Goal: Answer question/provide support: Share knowledge or assist other users

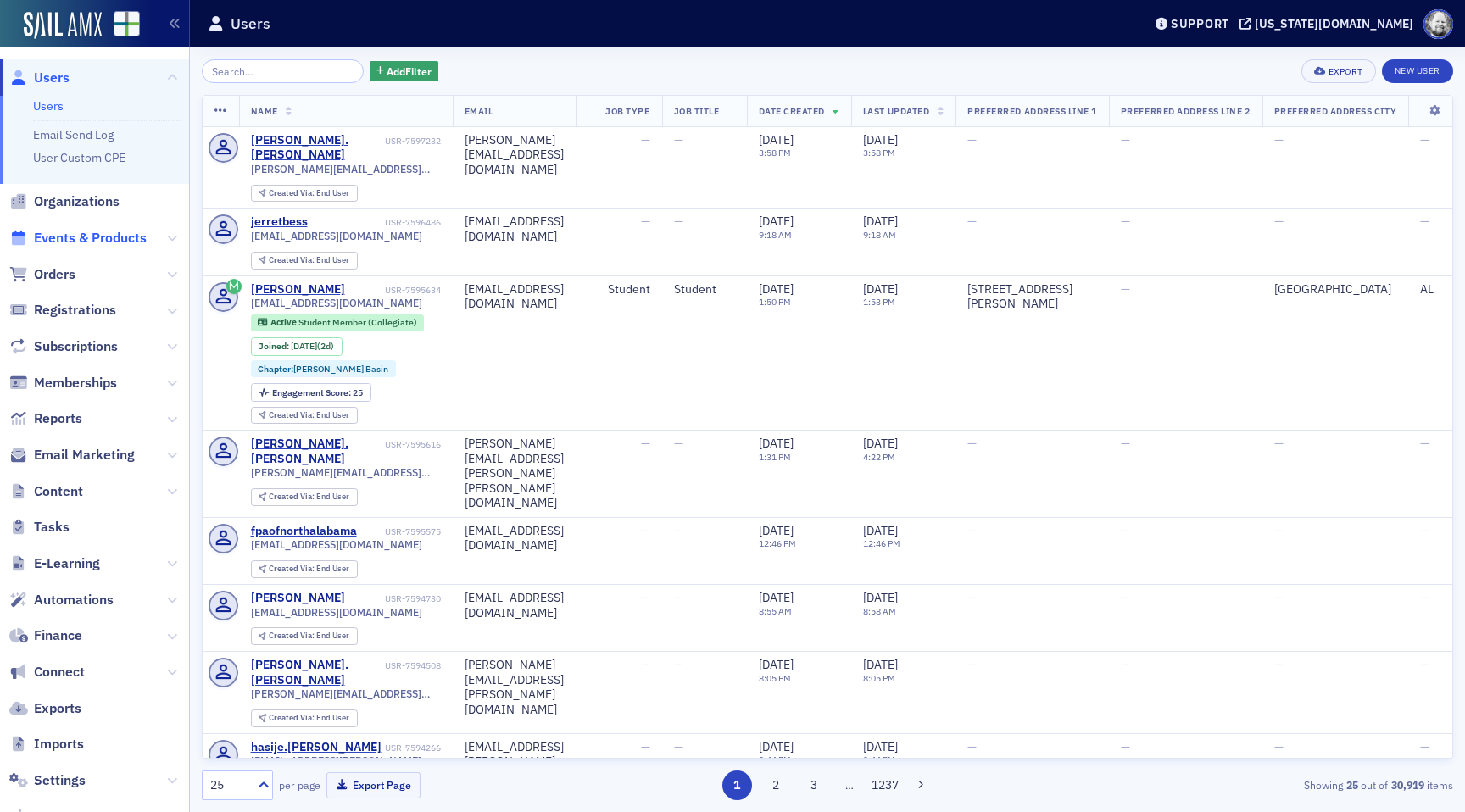
click at [84, 238] on span "Events & Products" at bounding box center [90, 238] width 112 height 19
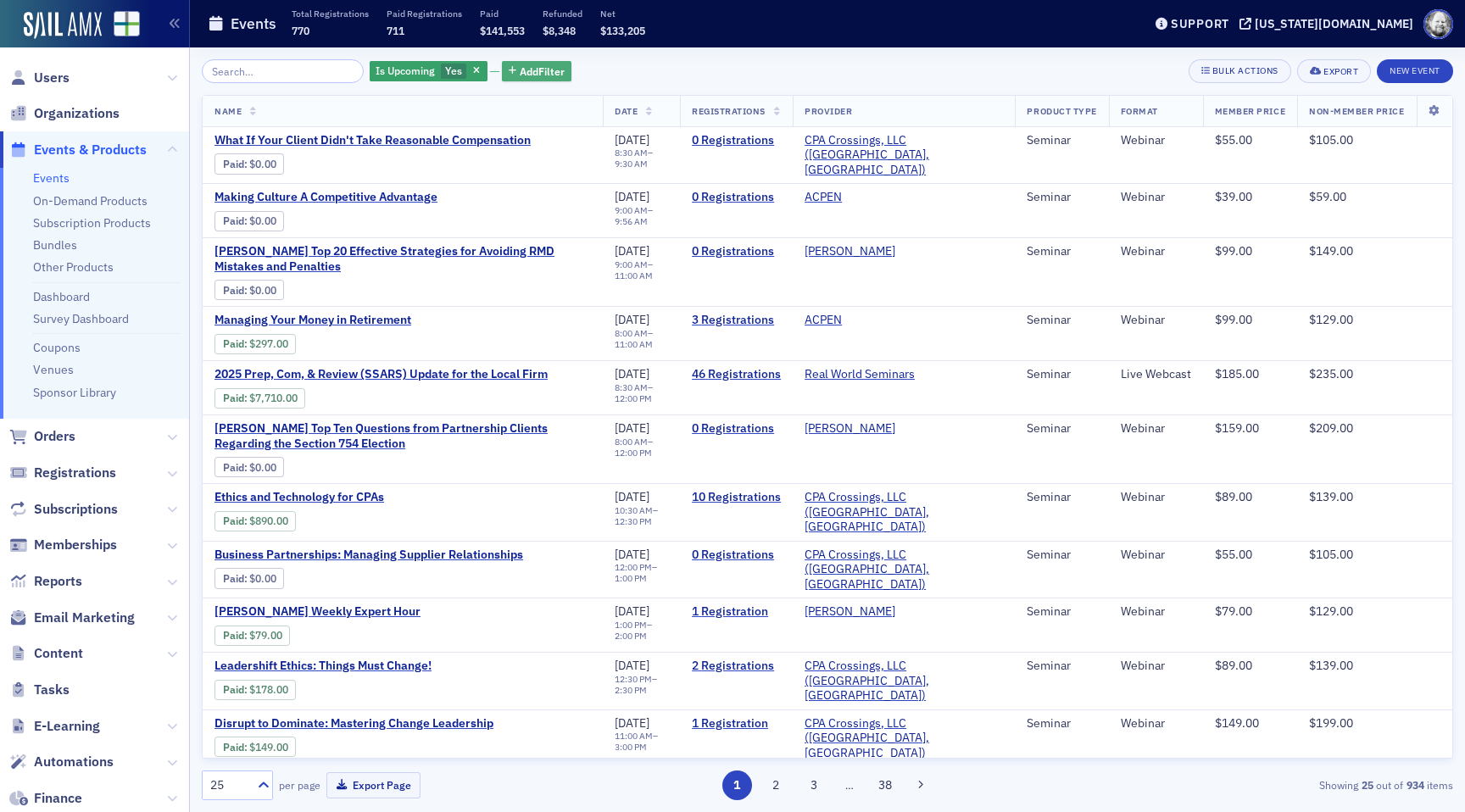
click at [520, 67] on span "Add Filter" at bounding box center [542, 71] width 45 height 15
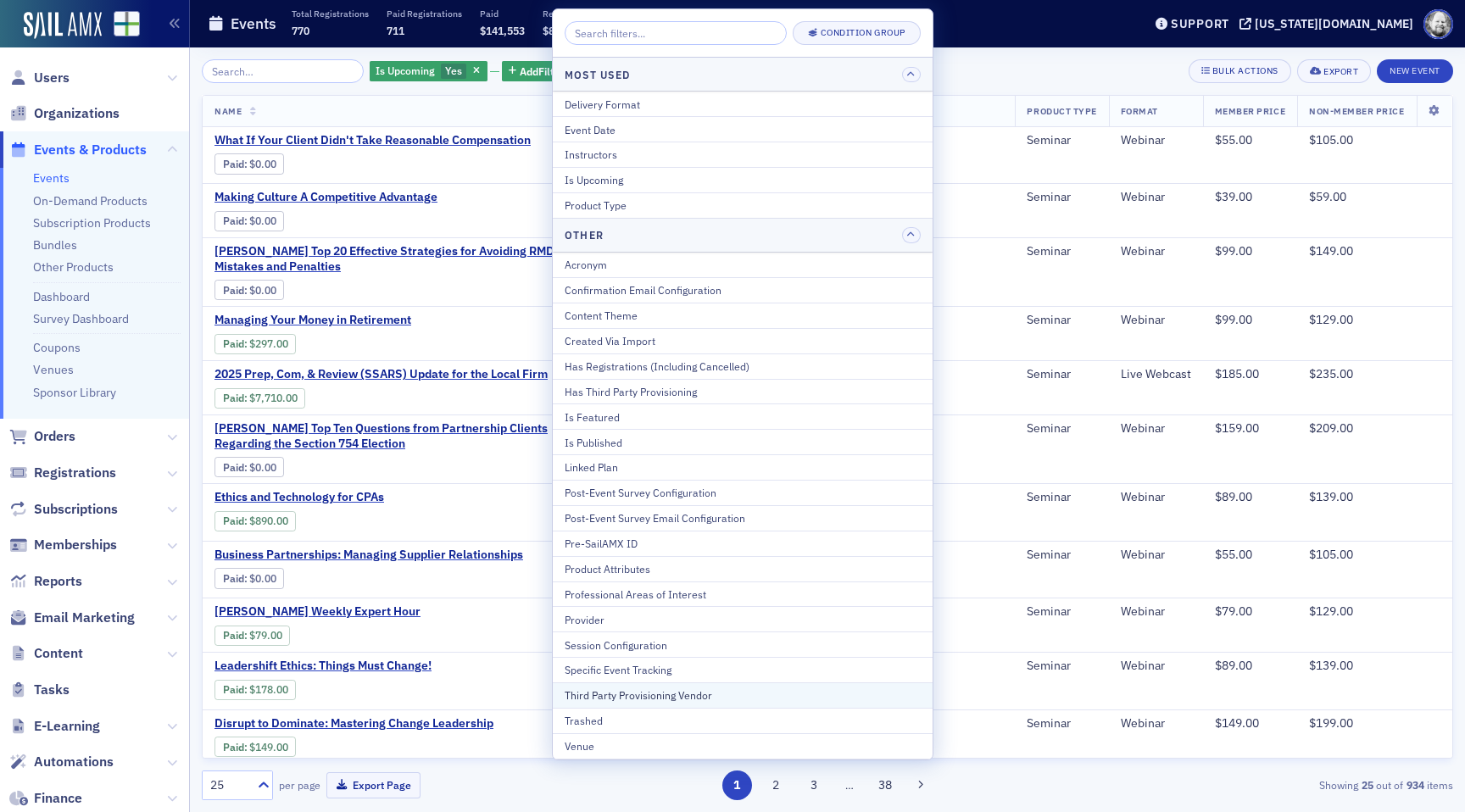
click at [635, 698] on div "Third Party Provisioning Vendor" at bounding box center [743, 695] width 356 height 15
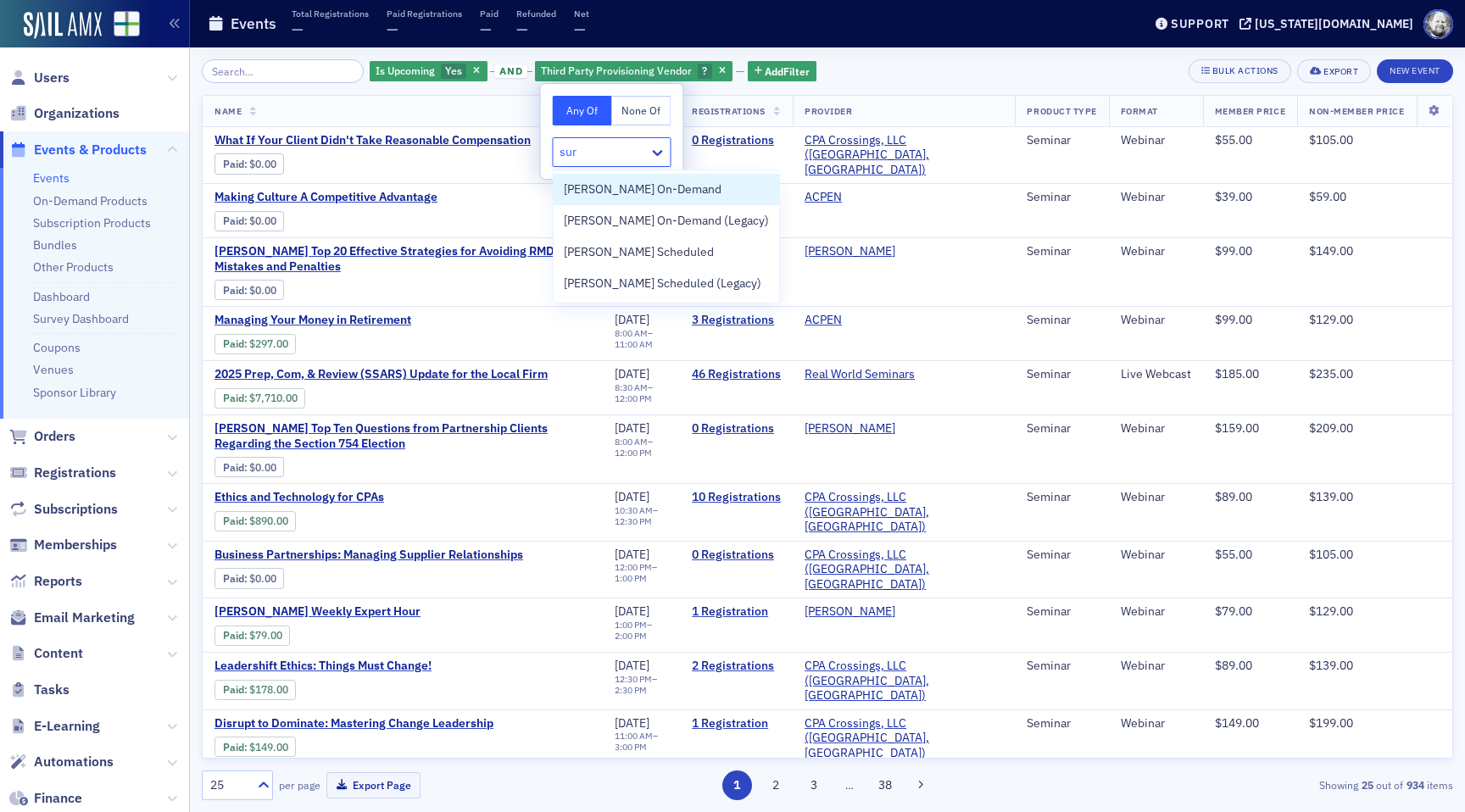
type input "surg"
click at [615, 256] on span "[PERSON_NAME] Scheduled" at bounding box center [639, 252] width 150 height 18
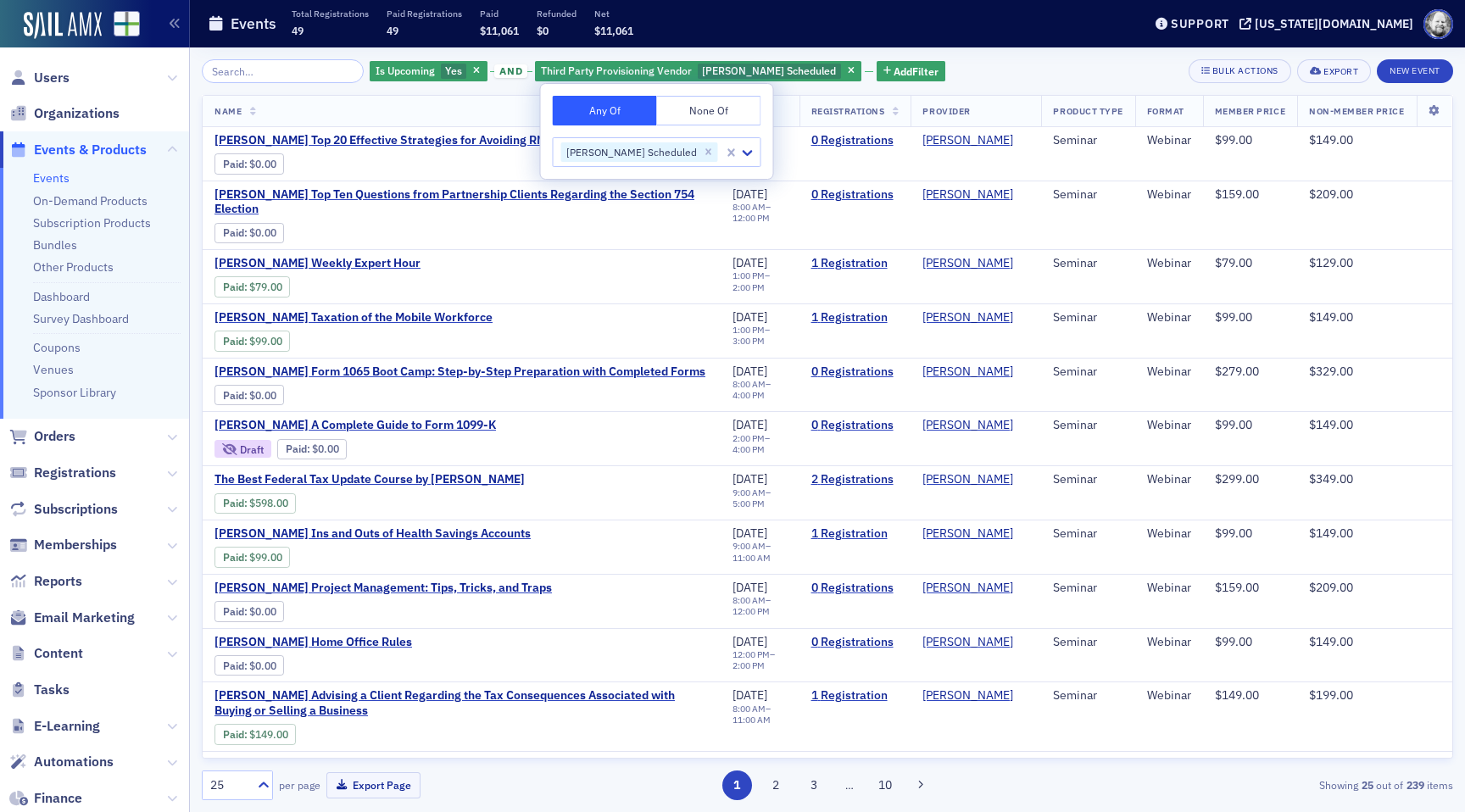
click at [942, 64] on div "Is Upcoming Yes and Third Party Provisioning Vendor [PERSON_NAME] Scheduled Add…" at bounding box center [827, 70] width 1251 height 23
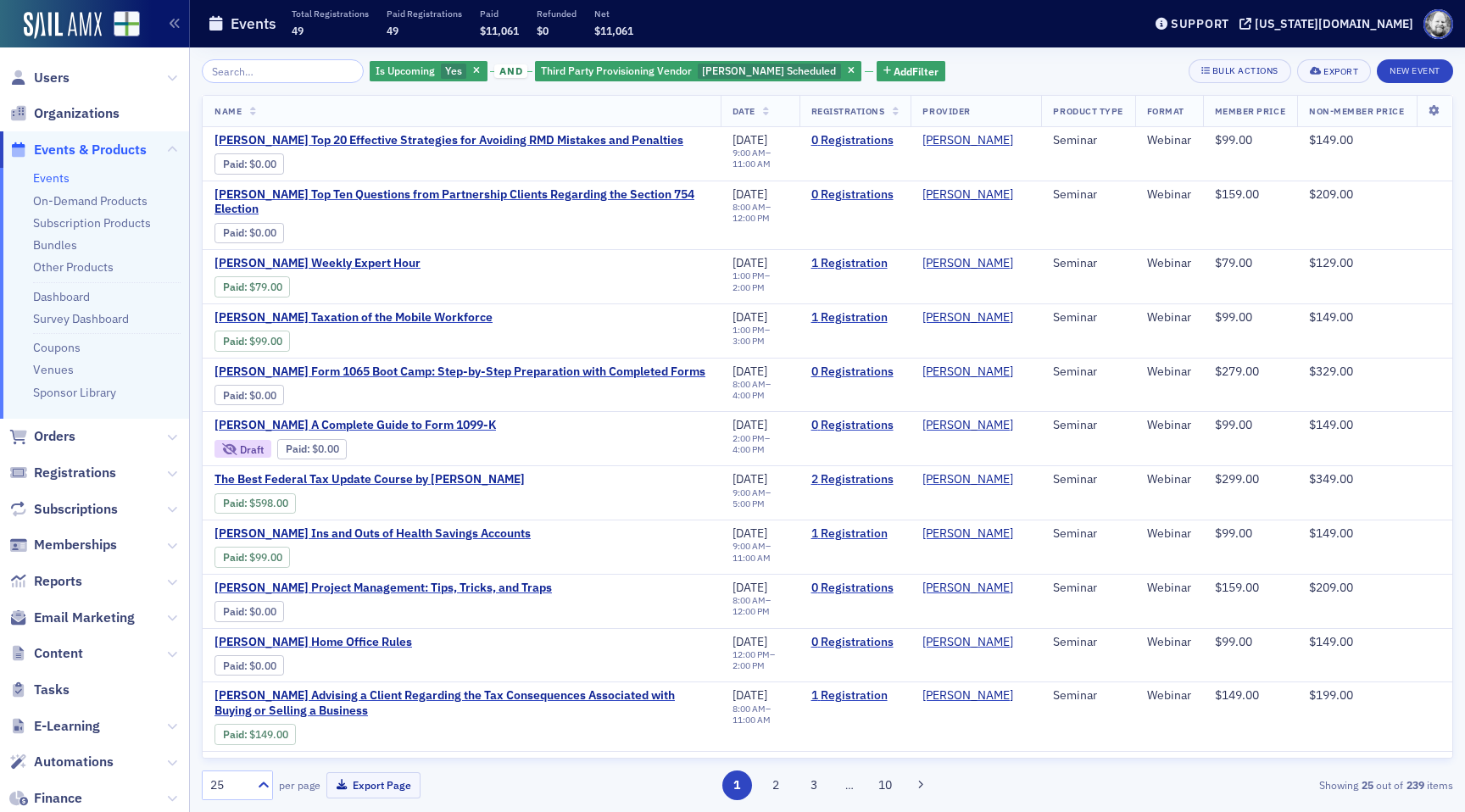
click at [753, 106] on th "Date" at bounding box center [760, 111] width 79 height 31
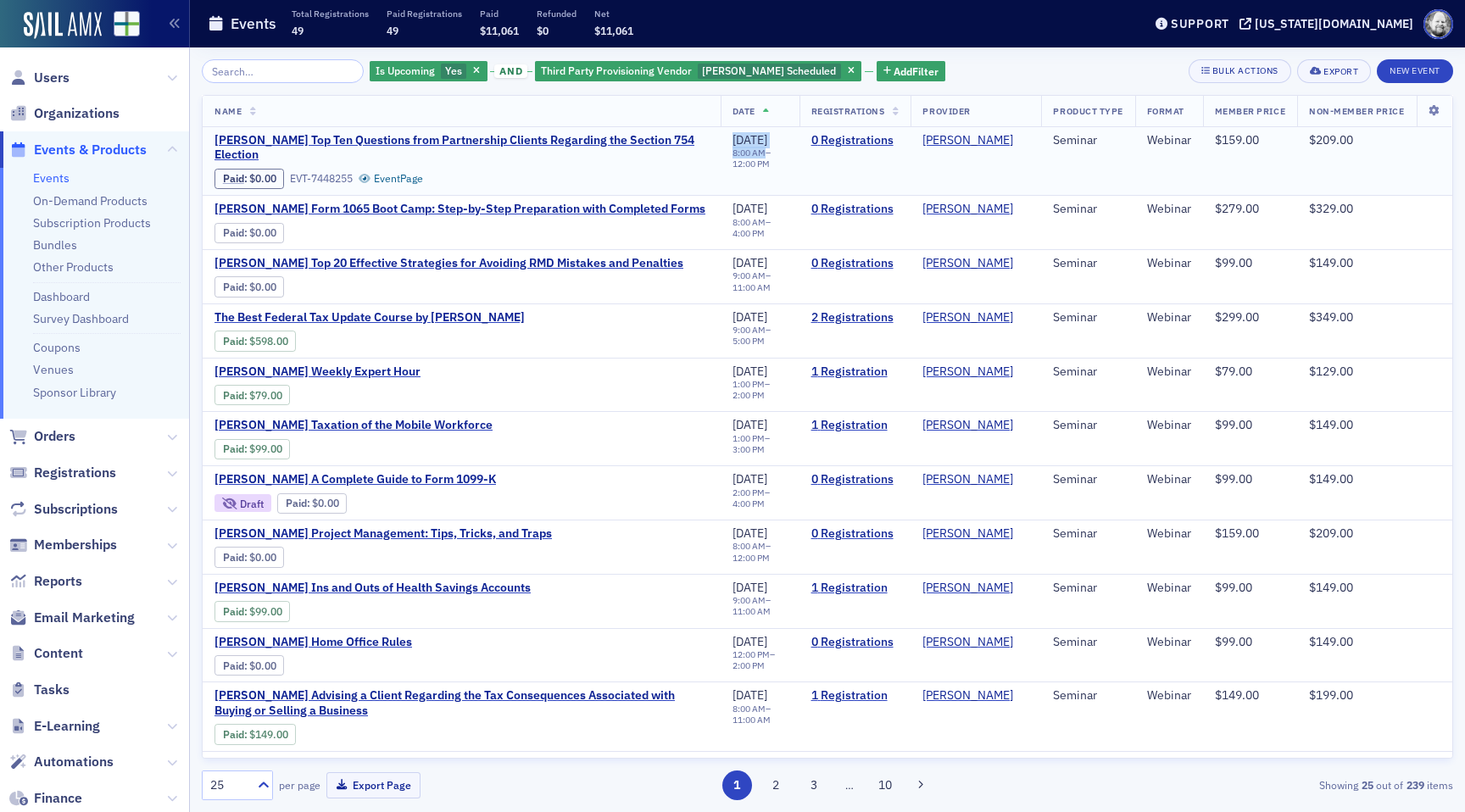
drag, startPoint x: 713, startPoint y: 152, endPoint x: 746, endPoint y: 156, distance: 33.2
click at [746, 156] on td "[DATE] 8:00 AM – 12:00 PM" at bounding box center [760, 161] width 79 height 68
click at [751, 183] on td "[DATE] 8:00 AM – 12:00 PM" at bounding box center [760, 161] width 79 height 68
click at [821, 317] on link "2 Registrations" at bounding box center [855, 317] width 88 height 15
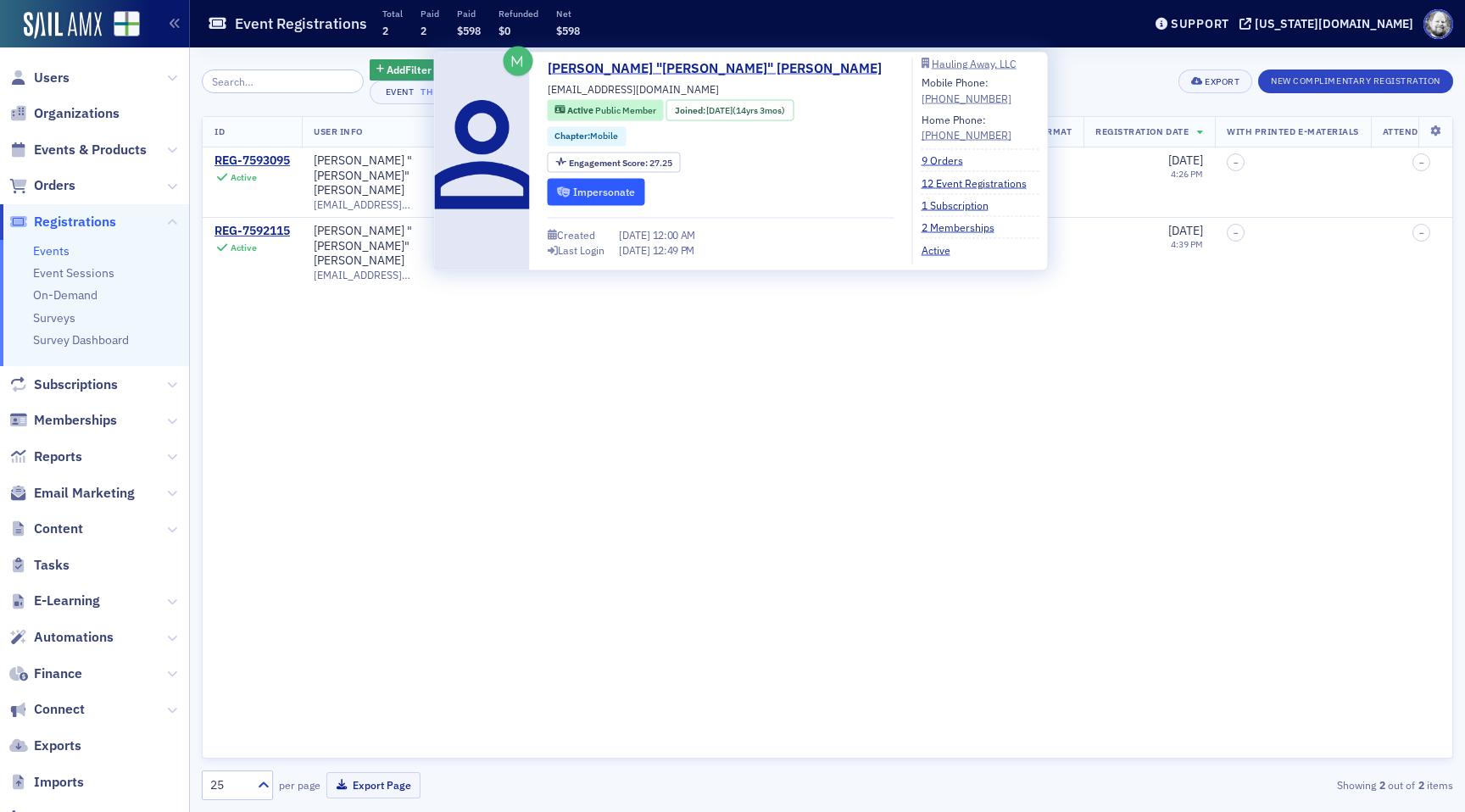
click at [606, 192] on button "Impersonate" at bounding box center [597, 192] width 97 height 26
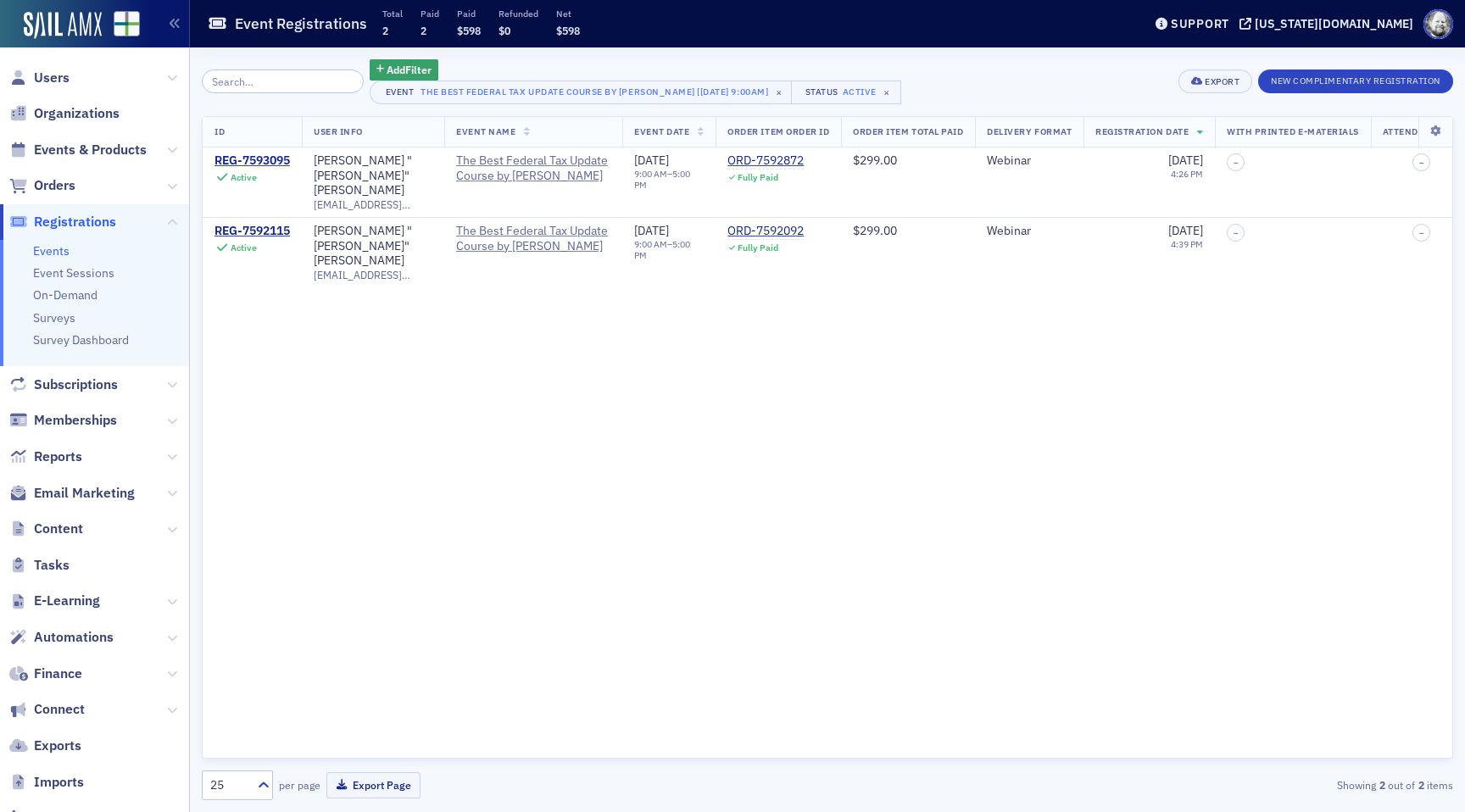
click at [719, 448] on div "ID User Info Event Name Event Date Order Item Order ID Order Item Total Paid De…" at bounding box center [827, 437] width 1251 height 643
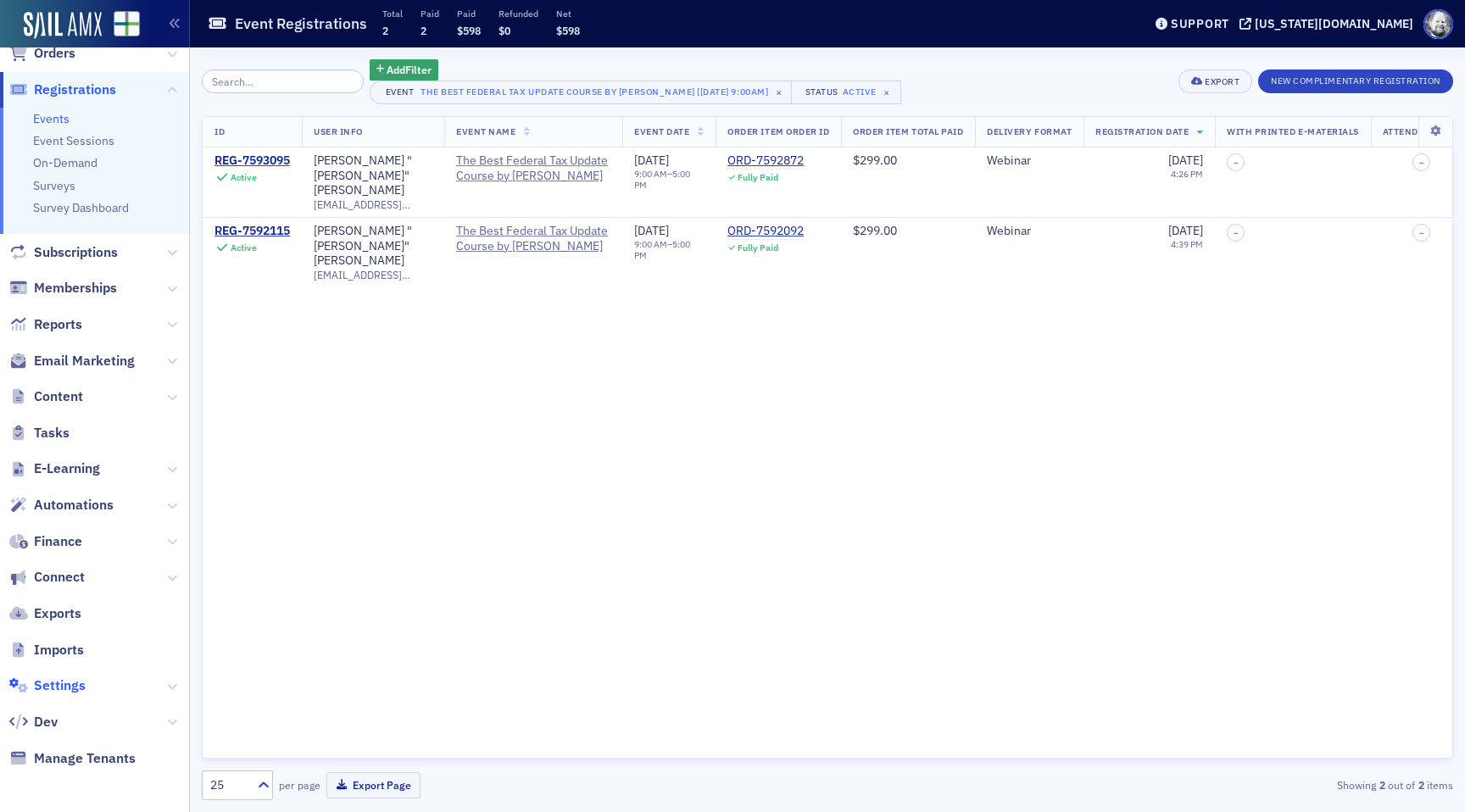
click at [53, 684] on span "Settings" at bounding box center [59, 686] width 52 height 19
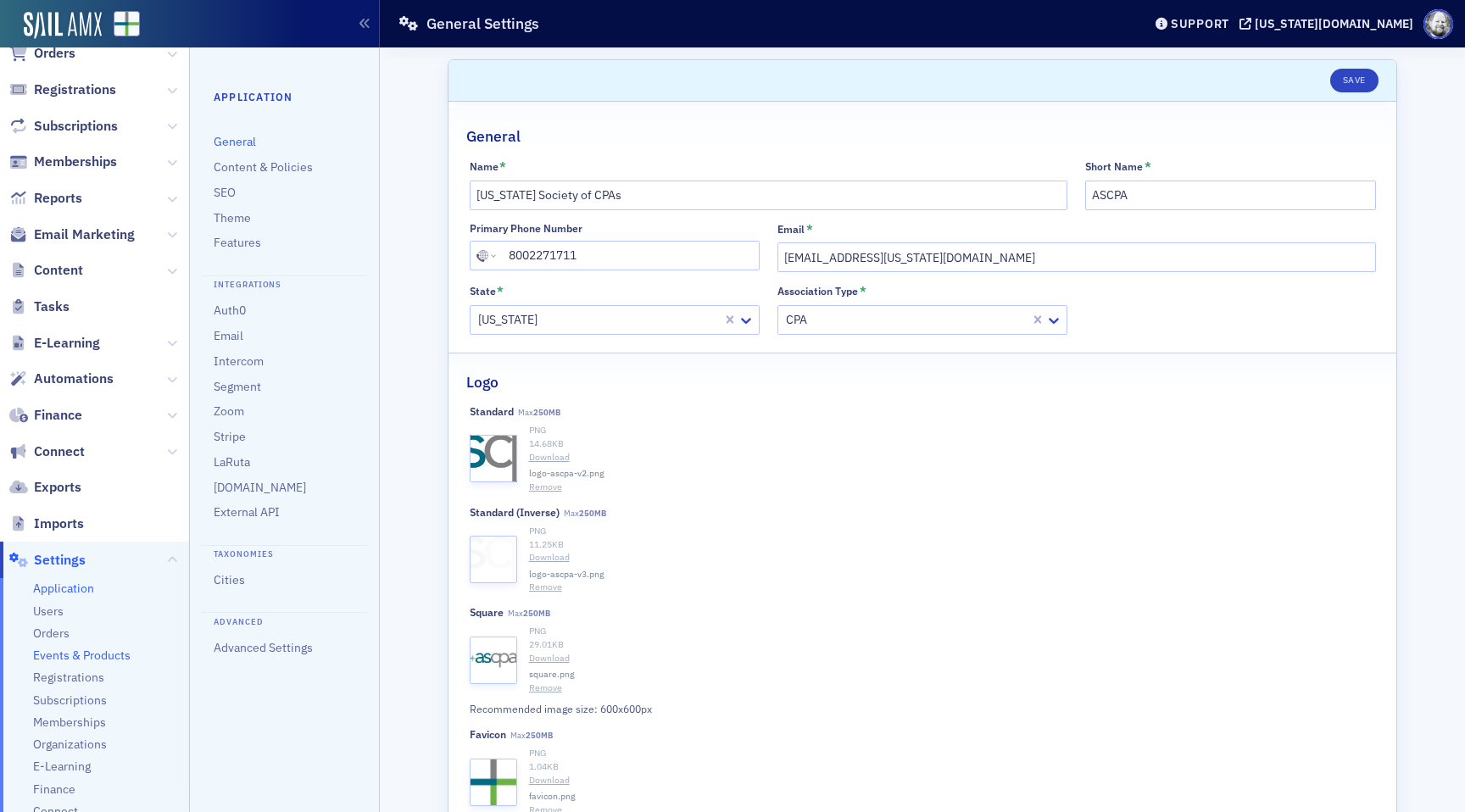
click at [90, 657] on span "Events & Products" at bounding box center [81, 656] width 97 height 16
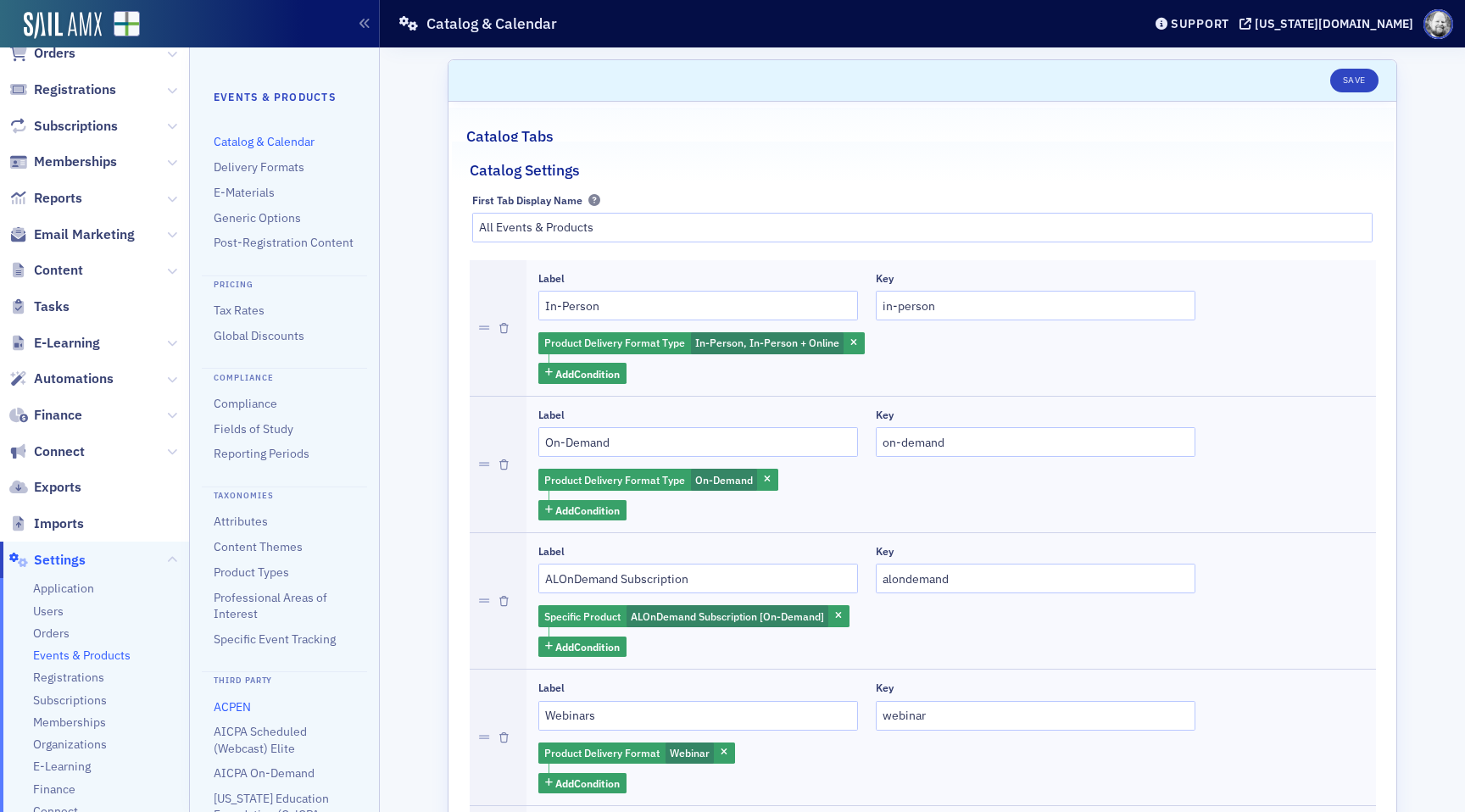
click at [232, 709] on link "ACPEN" at bounding box center [232, 707] width 37 height 15
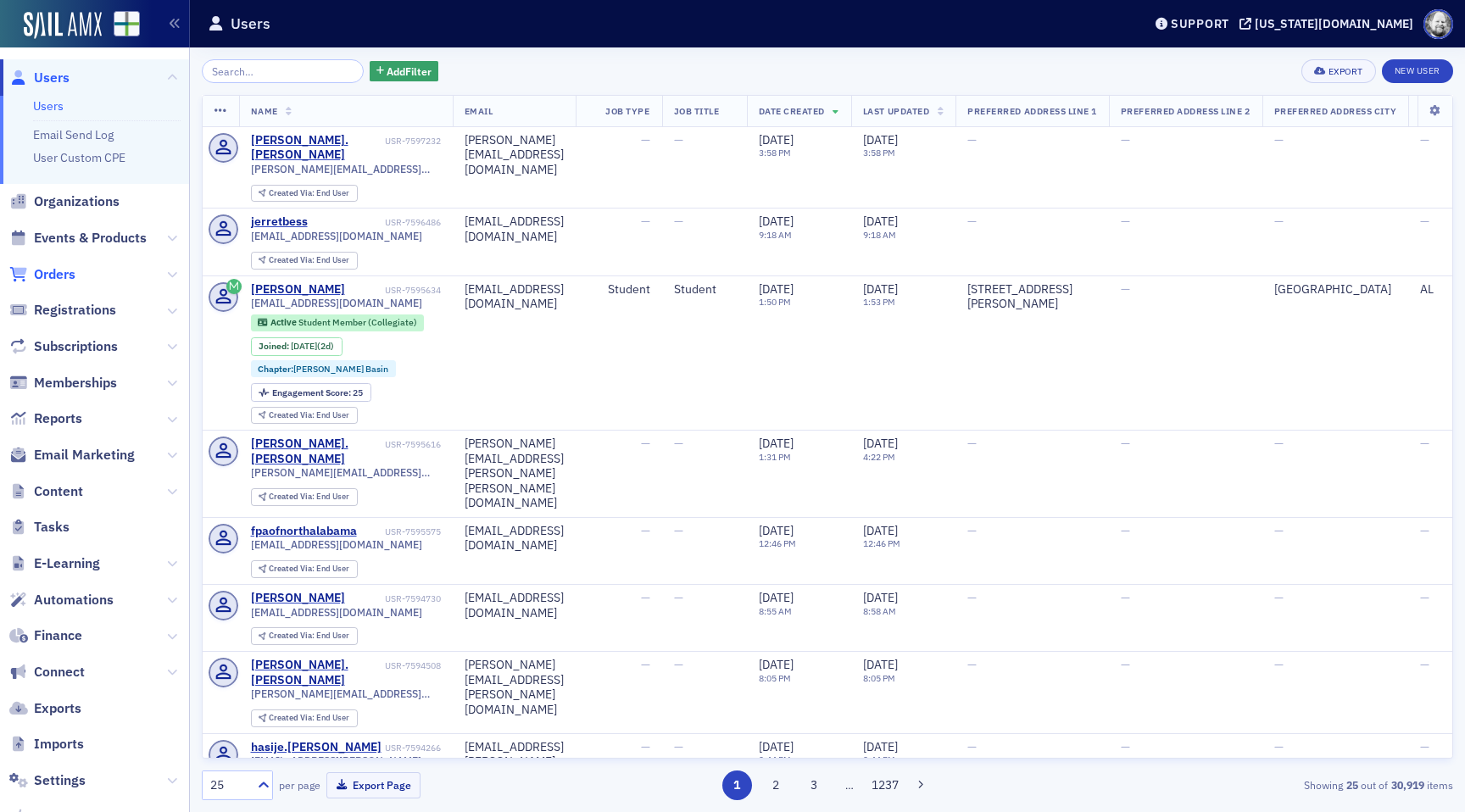
click at [47, 282] on span "Orders" at bounding box center [54, 274] width 41 height 19
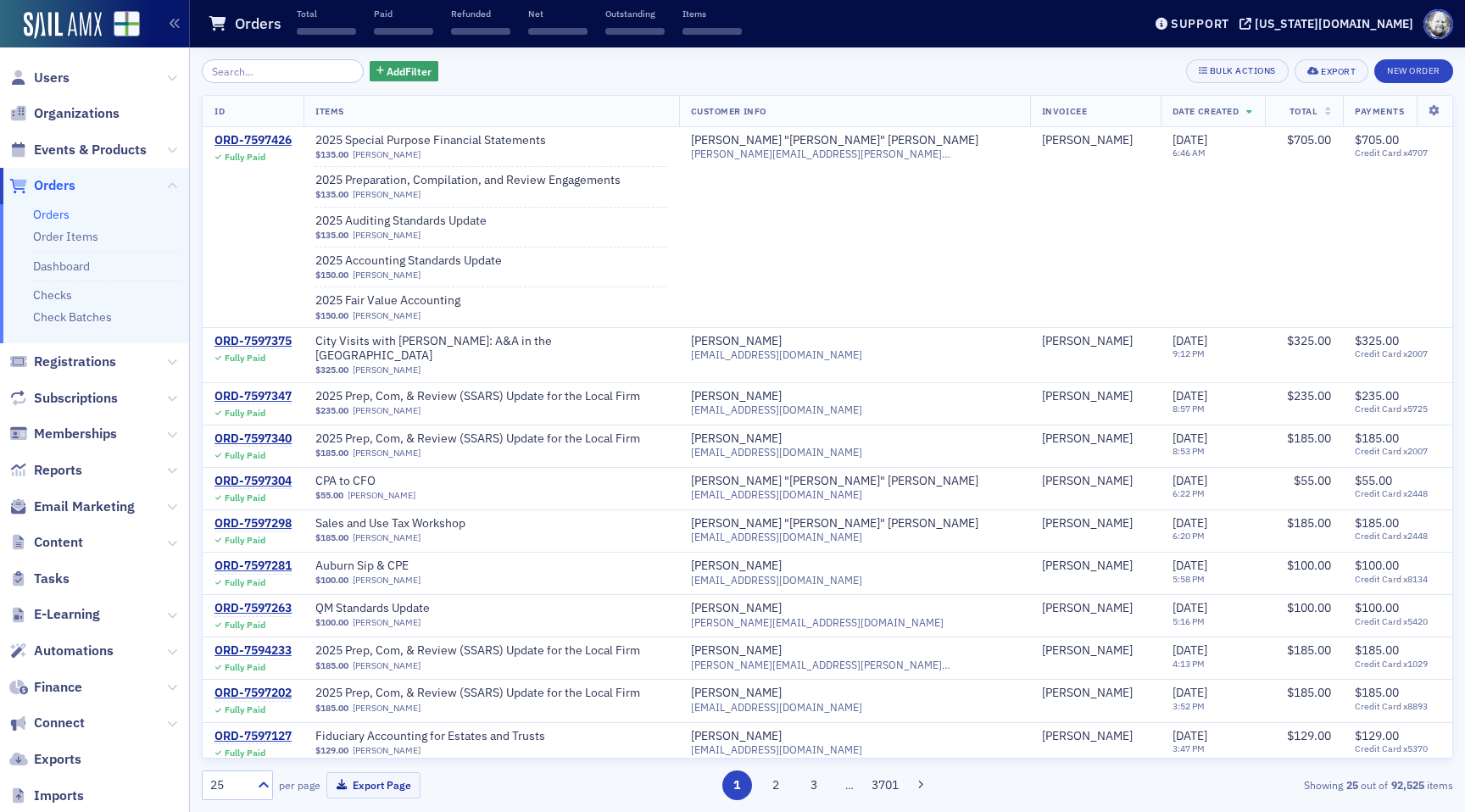
click at [287, 73] on input "search" at bounding box center [282, 70] width 162 height 23
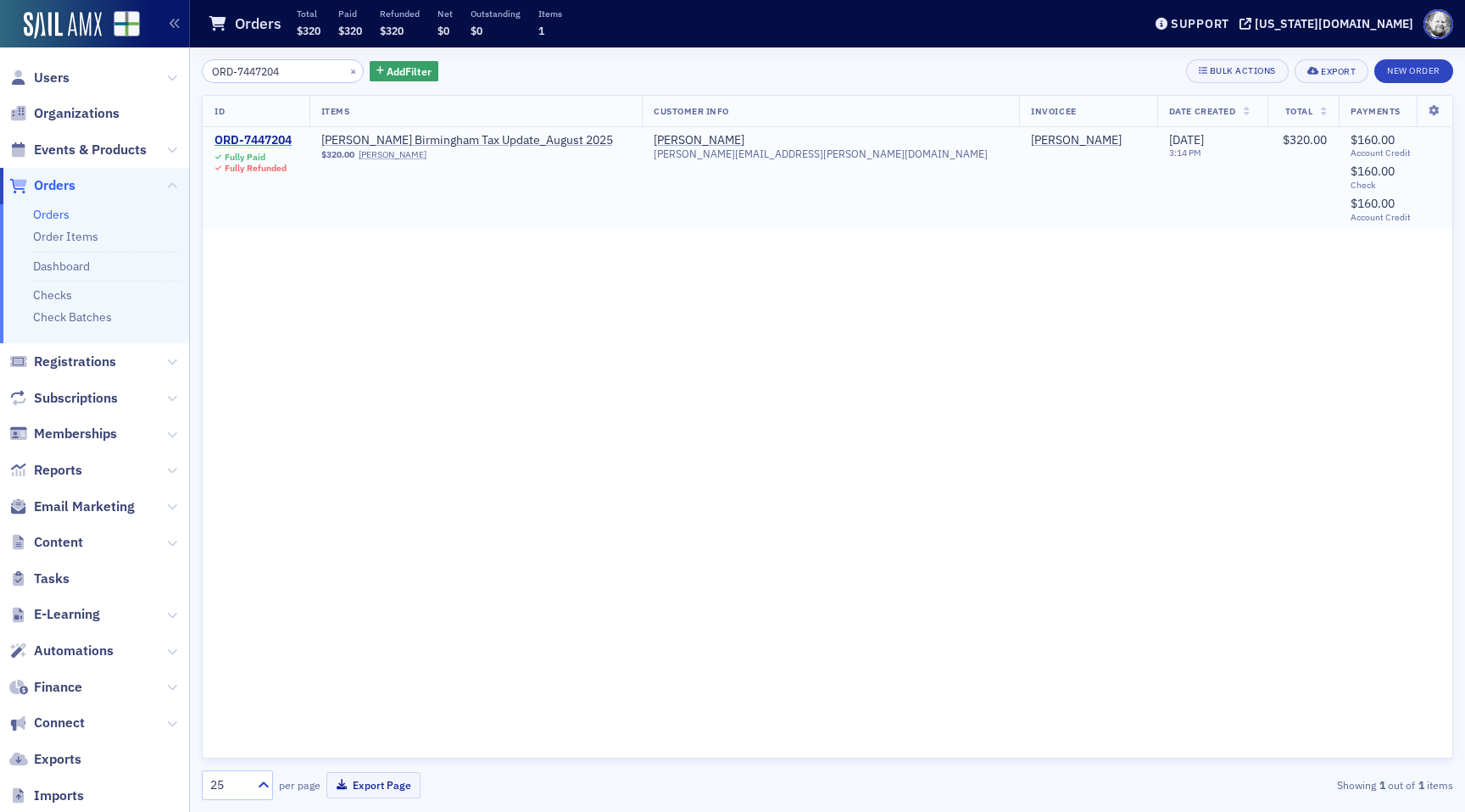
type input "ORD-7447204"
click at [251, 142] on div "ORD-7447204" at bounding box center [253, 140] width 77 height 15
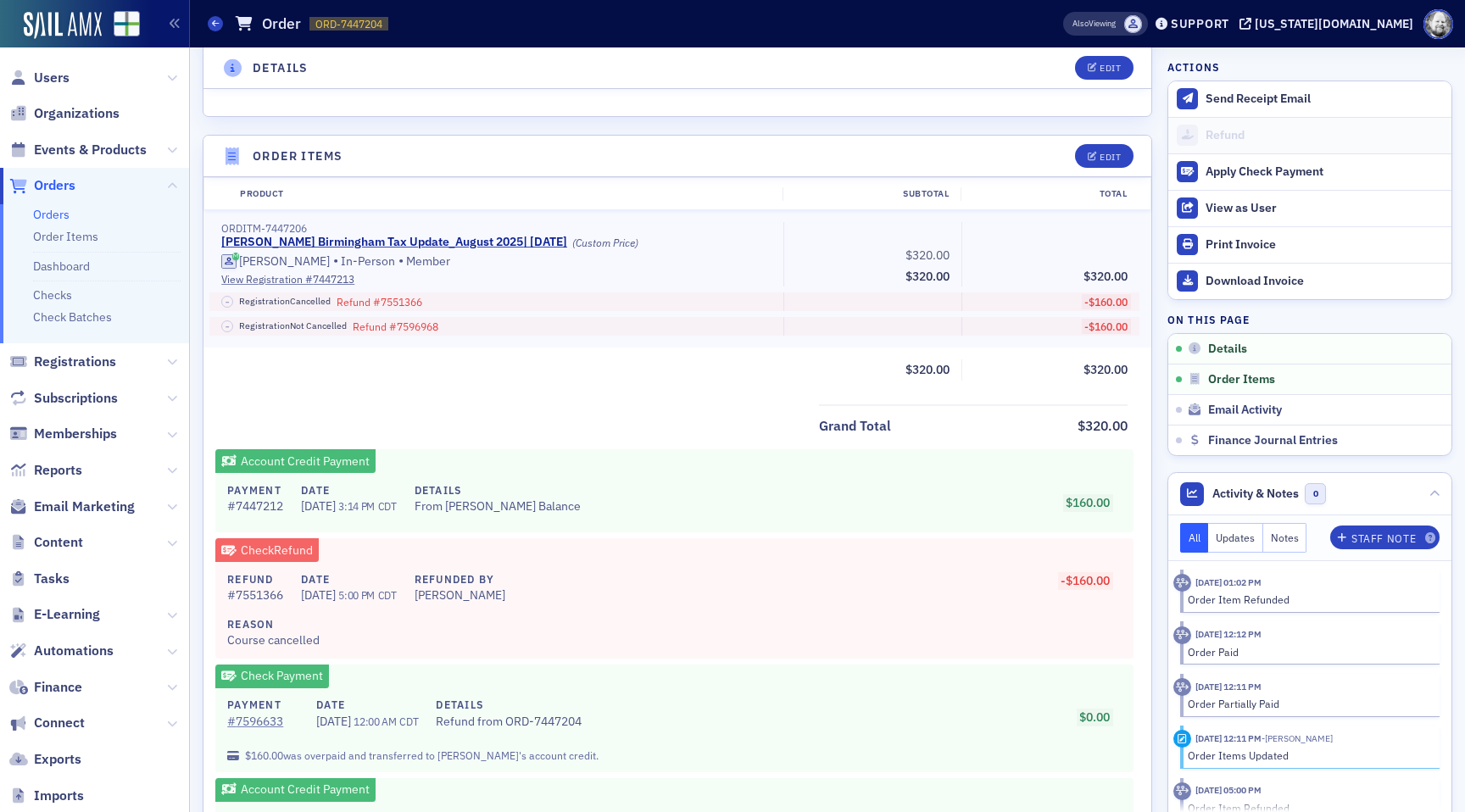
scroll to position [495, 0]
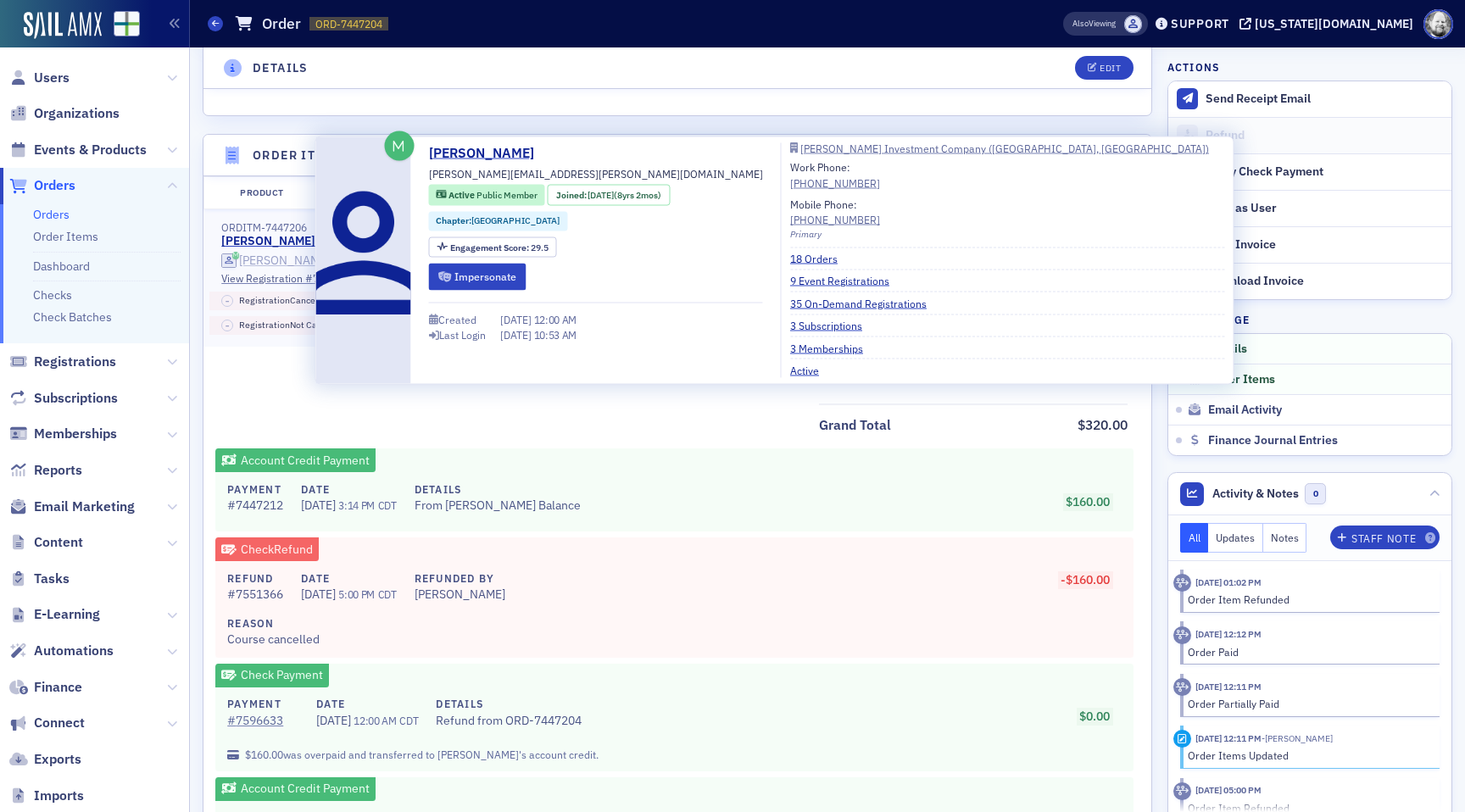
click at [275, 260] on div "Thomas Yerby" at bounding box center [284, 261] width 91 height 15
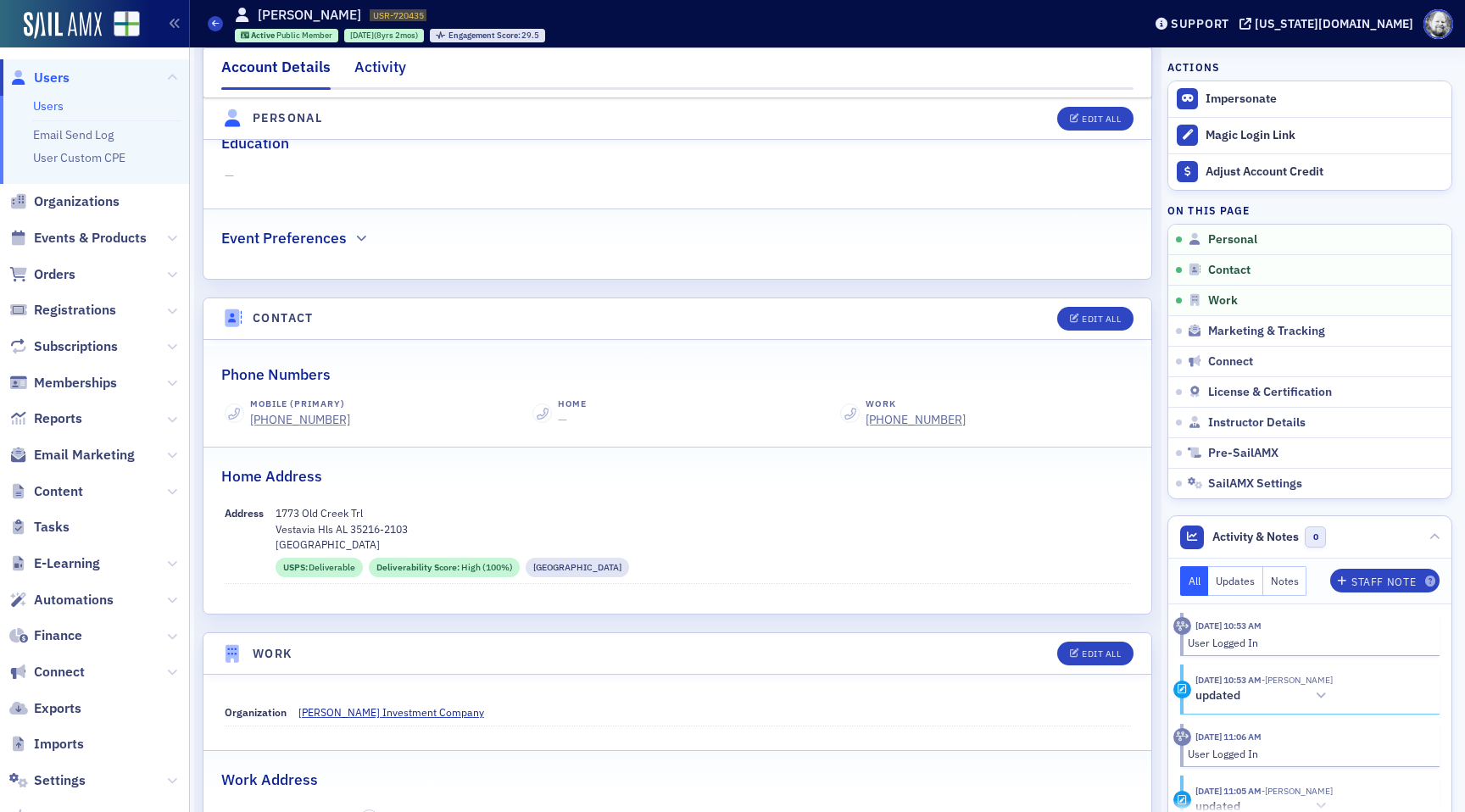
click at [378, 68] on div "Activity" at bounding box center [379, 71] width 52 height 31
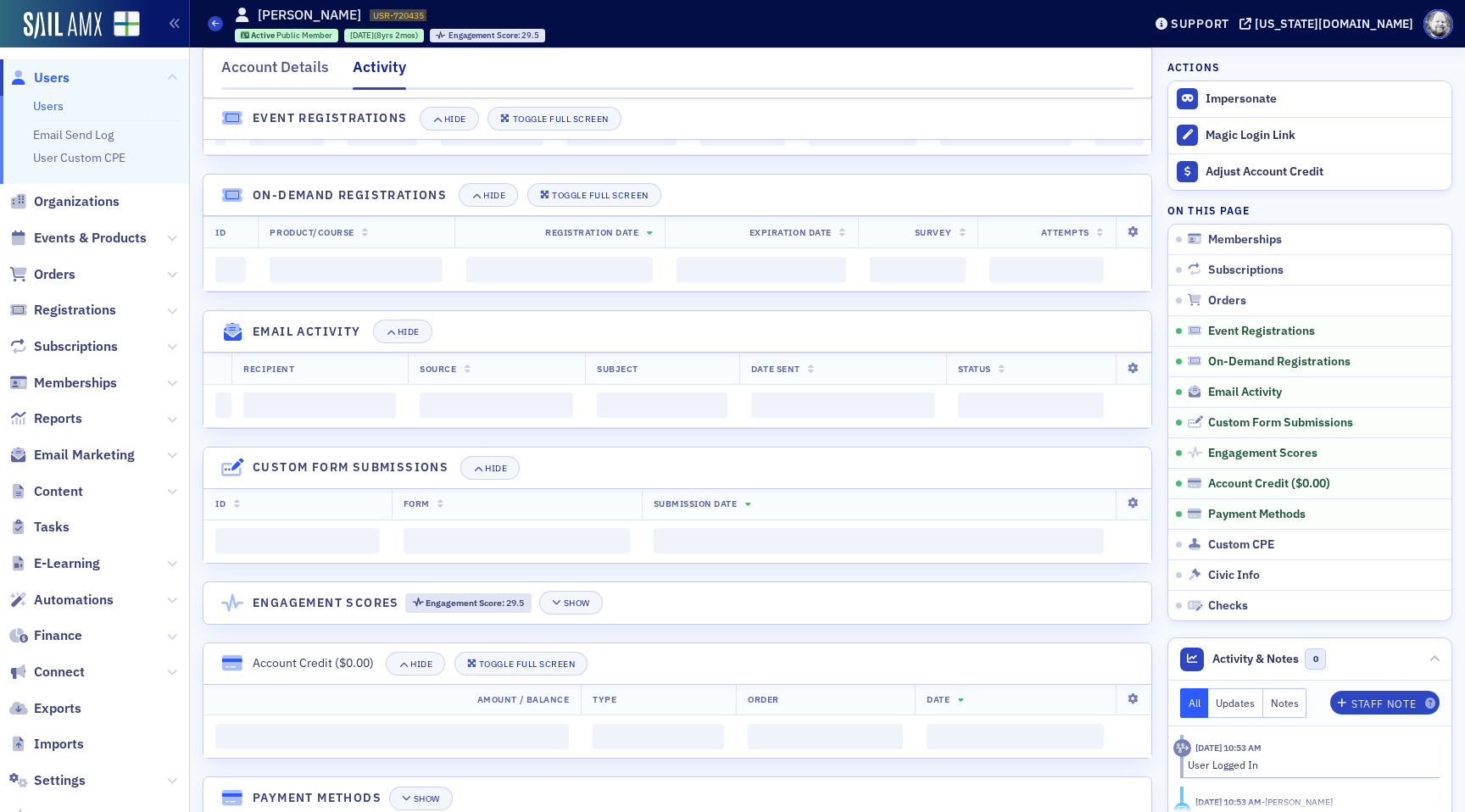
scroll to position [495, 0]
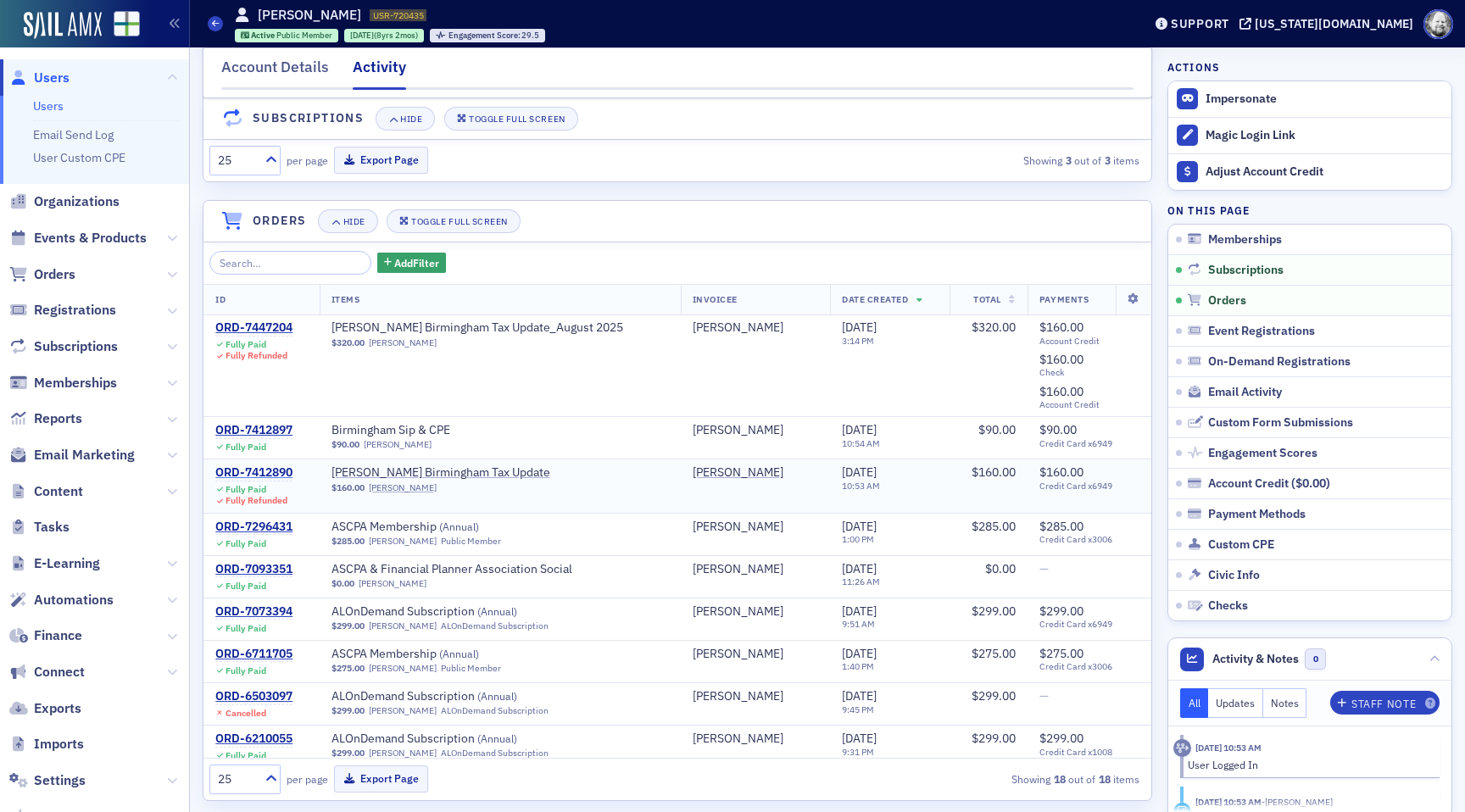
click at [263, 465] on div "ORD-7412890" at bounding box center [254, 473] width 77 height 15
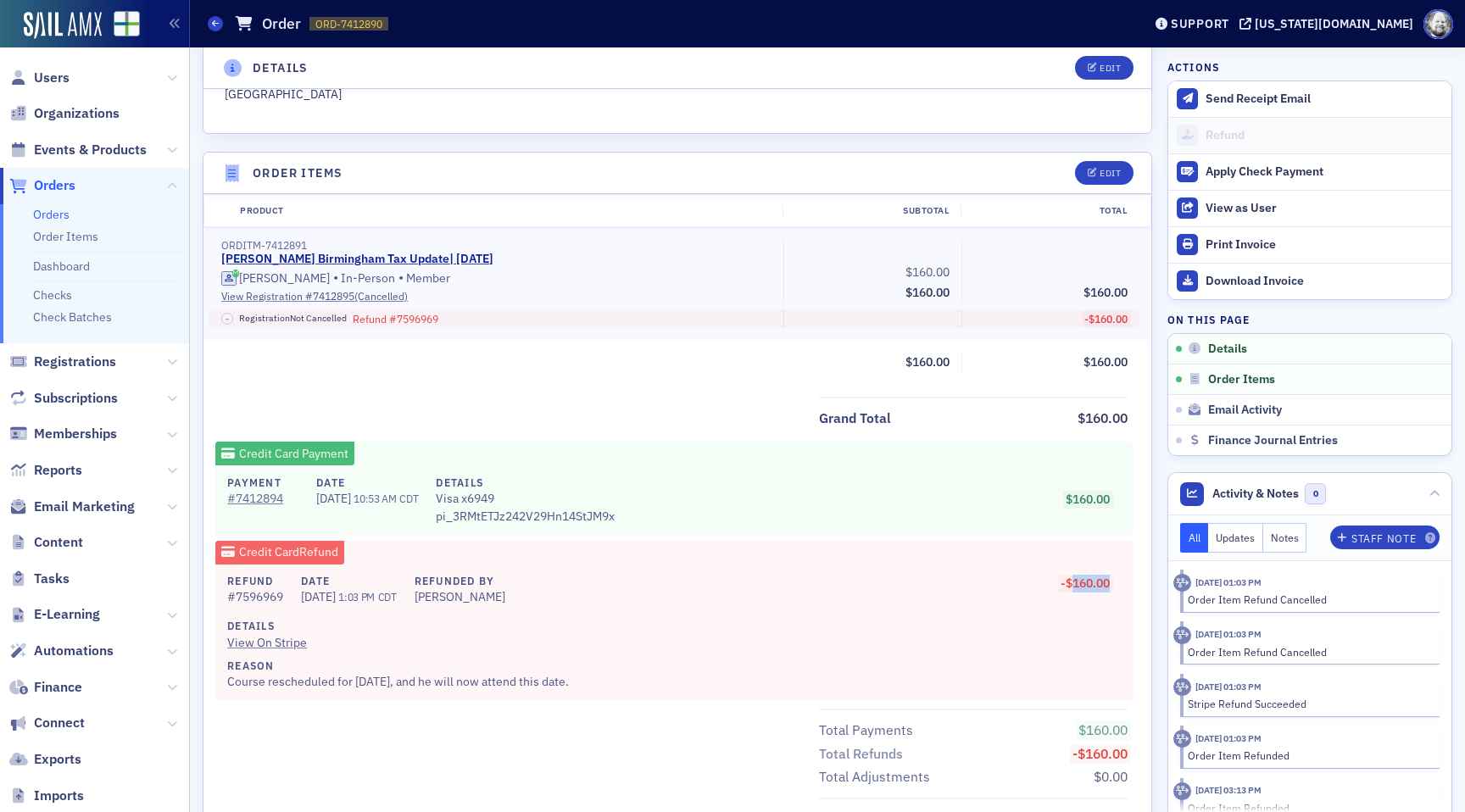
drag, startPoint x: 1069, startPoint y: 584, endPoint x: 1119, endPoint y: 584, distance: 50.0
click at [1120, 584] on div "Refund # 7596969 Date 8/20/2025 1:03 PM CDT Refunded By Kristi Gates Details Vi…" at bounding box center [674, 632] width 918 height 136
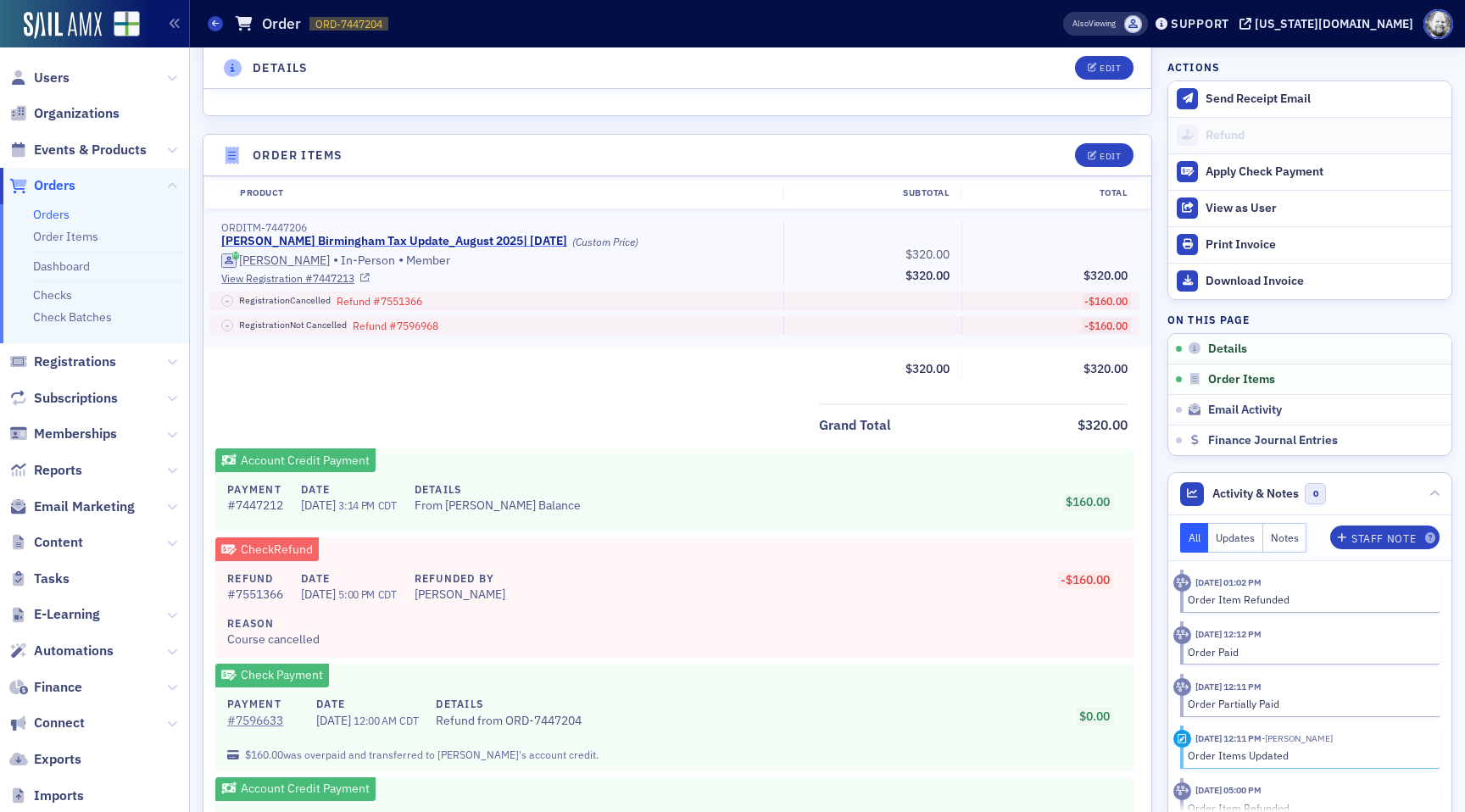
click at [338, 237] on link "Lisa McKinney's Birmingham Tax Update_August 2025 | 8/12/2025" at bounding box center [393, 242] width 346 height 15
click at [1142, 31] on div at bounding box center [1132, 23] width 18 height 18
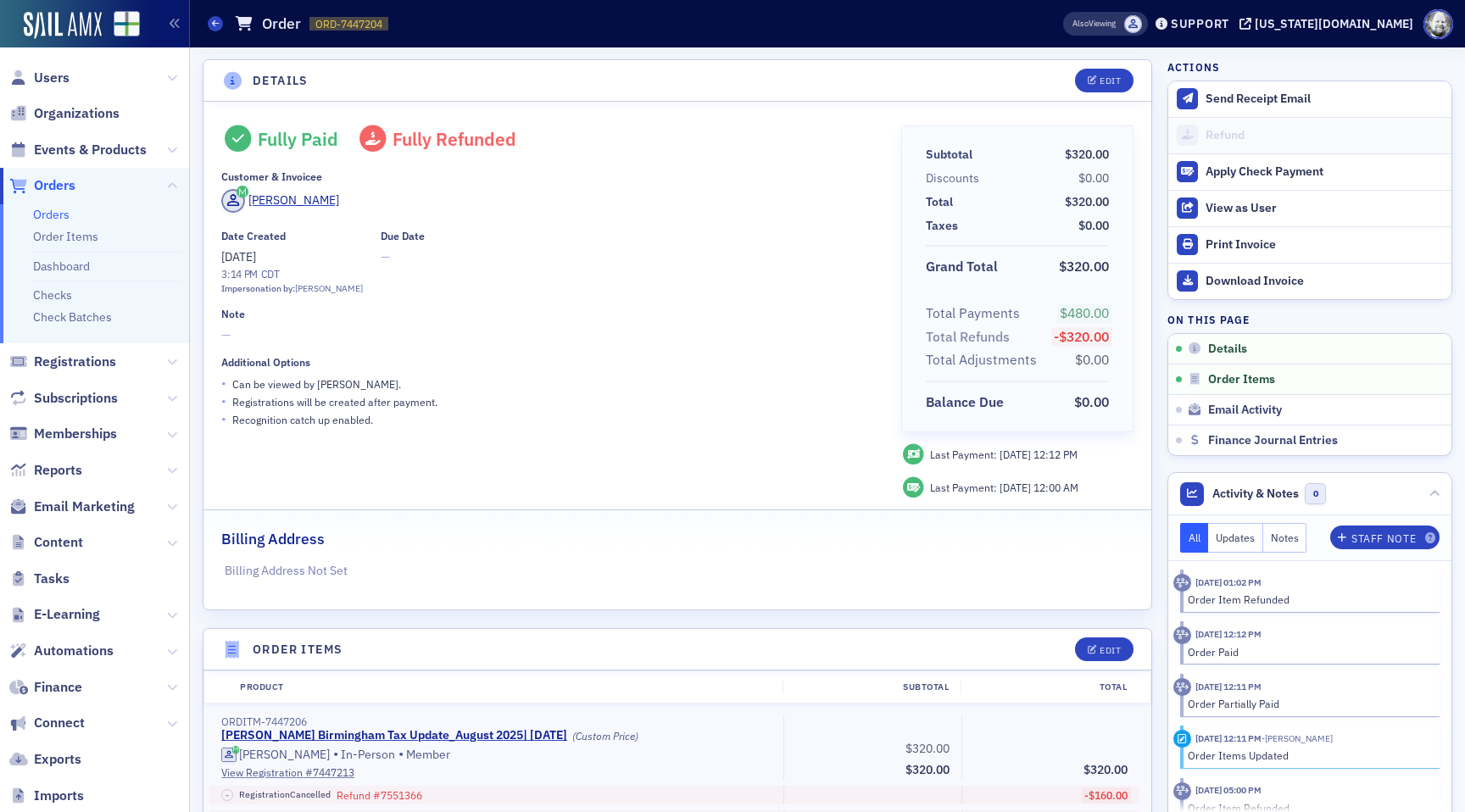
click at [1142, 31] on span at bounding box center [1132, 23] width 18 height 18
click at [732, 117] on div "Fully Paid Fully Refunded Customer & Invoicee Thomas Yerby Date Created 5/19/20…" at bounding box center [677, 356] width 948 height 508
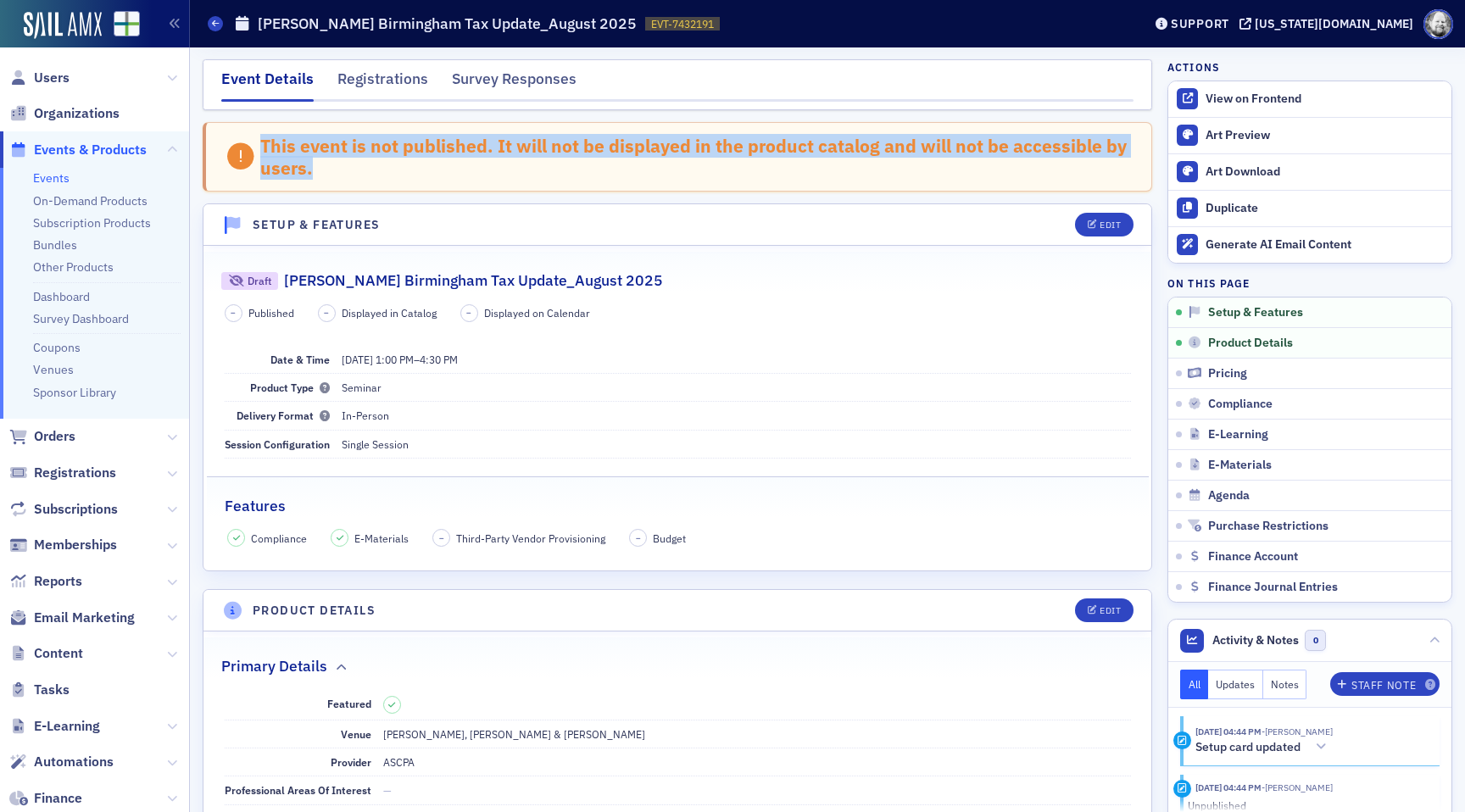
drag, startPoint x: 256, startPoint y: 141, endPoint x: 363, endPoint y: 188, distance: 116.9
click at [363, 188] on div "This event is not published. It will not be displayed in the product catalog an…" at bounding box center [677, 156] width 950 height 70
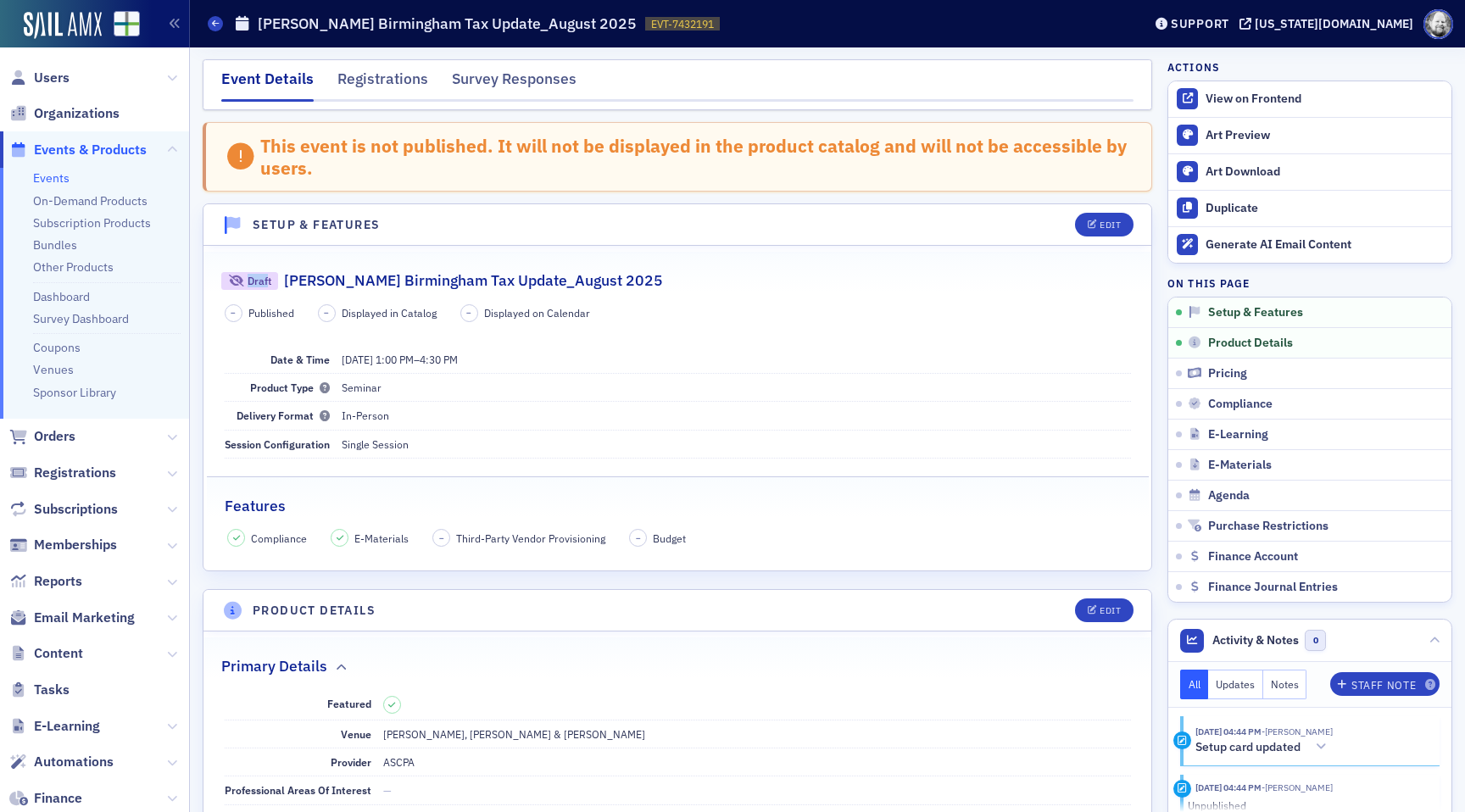
drag, startPoint x: 229, startPoint y: 273, endPoint x: 266, endPoint y: 273, distance: 37.0
click at [266, 273] on div "Draft" at bounding box center [249, 281] width 57 height 18
drag, startPoint x: 341, startPoint y: 357, endPoint x: 500, endPoint y: 362, distance: 159.1
click at [501, 362] on div "Date & Time 8/12/2025 1:00 PM – 4:30 PM" at bounding box center [678, 360] width 907 height 28
click at [587, 458] on div "Session Configuration Single Session" at bounding box center [678, 445] width 907 height 28
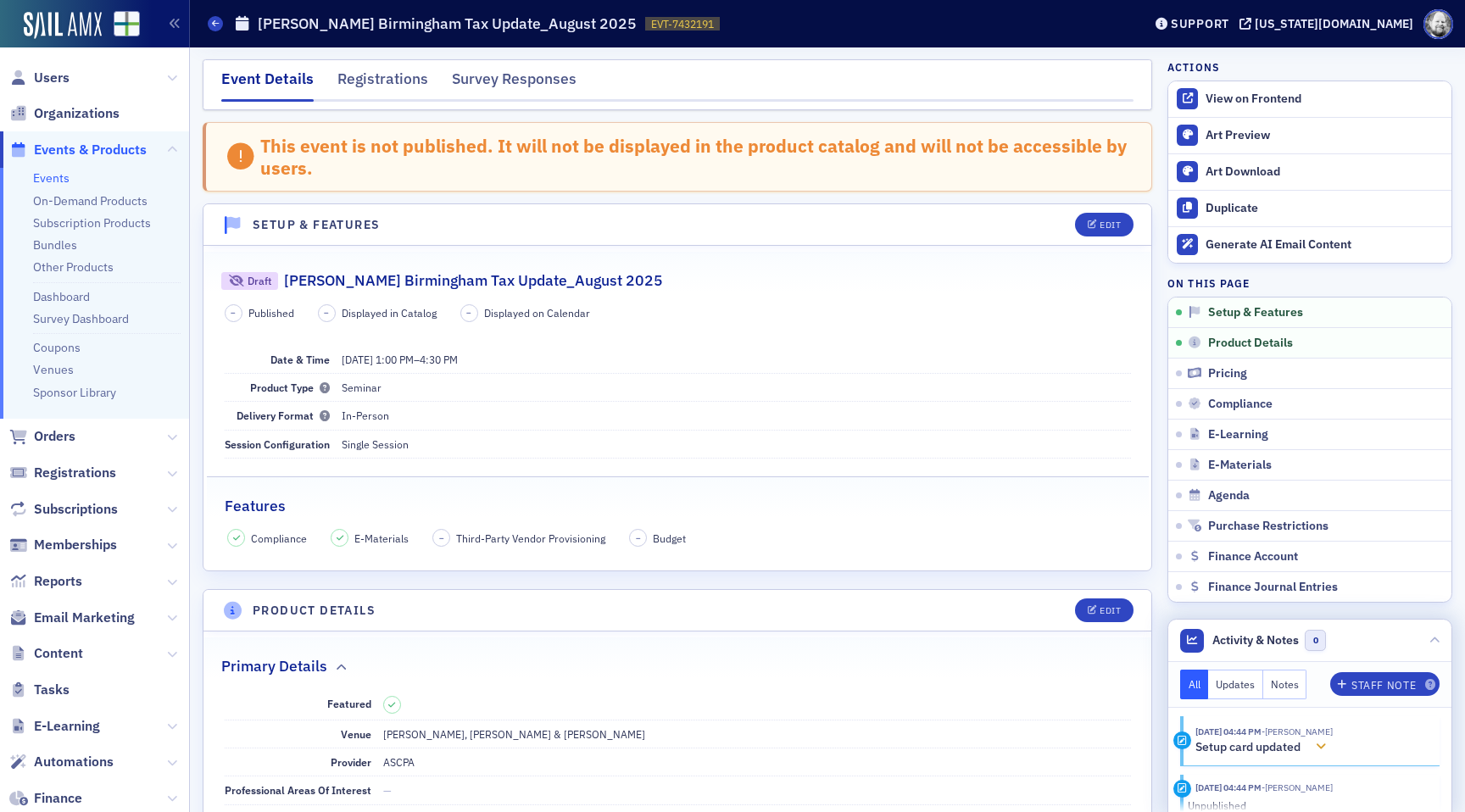
click at [1321, 746] on icon at bounding box center [1321, 746] width 10 height 12
